Goal: Feedback & Contribution: Submit feedback/report problem

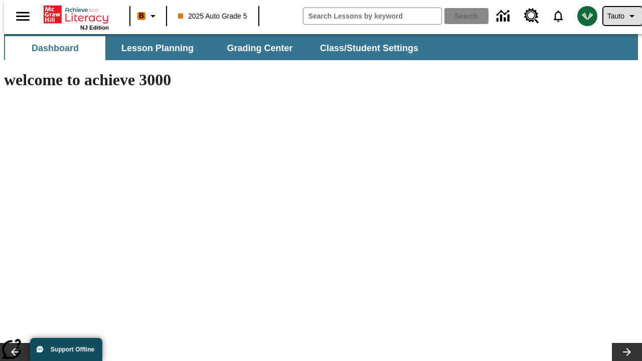
click at [618, 16] on span "Tauto" at bounding box center [616, 16] width 17 height 11
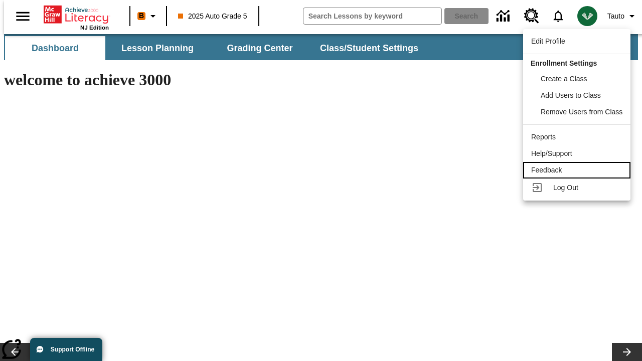
click at [579, 170] on div "Feedback" at bounding box center [577, 170] width 91 height 11
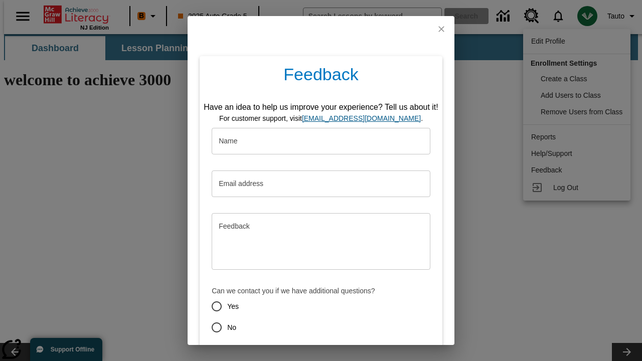
click at [269, 354] on button "Submit" at bounding box center [275, 363] width 40 height 19
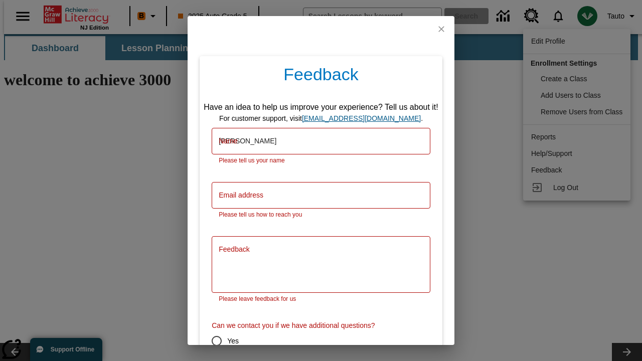
type input "[PERSON_NAME]"
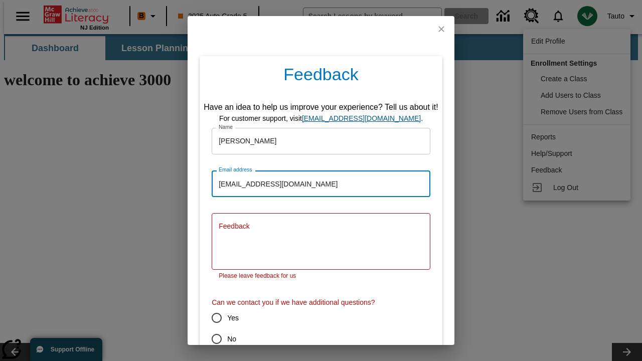
type input "[EMAIL_ADDRESS][DOMAIN_NAME]"
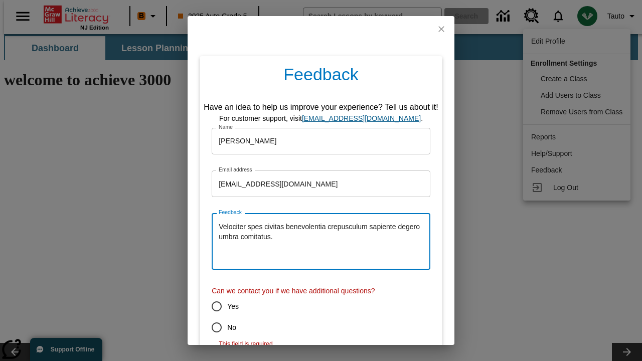
type textarea "Velociter spes civitas benevolentia crepusculum sapiente degero umbra comitatus."
click at [210, 328] on input "No" at bounding box center [216, 327] width 21 height 21
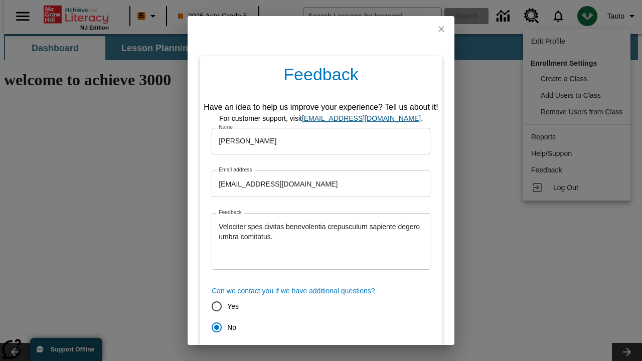
click at [269, 354] on button "Submit" at bounding box center [275, 363] width 40 height 19
radio input "false"
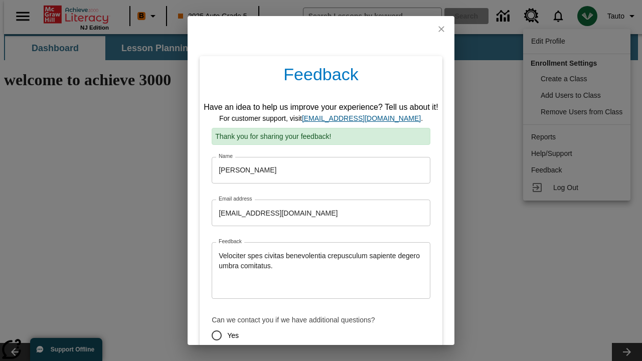
scroll to position [50, 0]
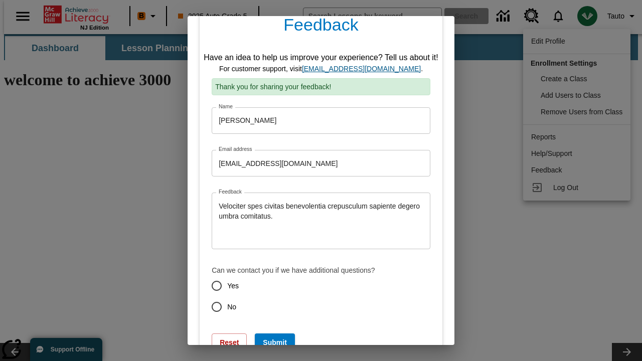
click at [365, 69] on link "[EMAIL_ADDRESS][DOMAIN_NAME]" at bounding box center [361, 69] width 119 height 8
